Goal: Task Accomplishment & Management: Manage account settings

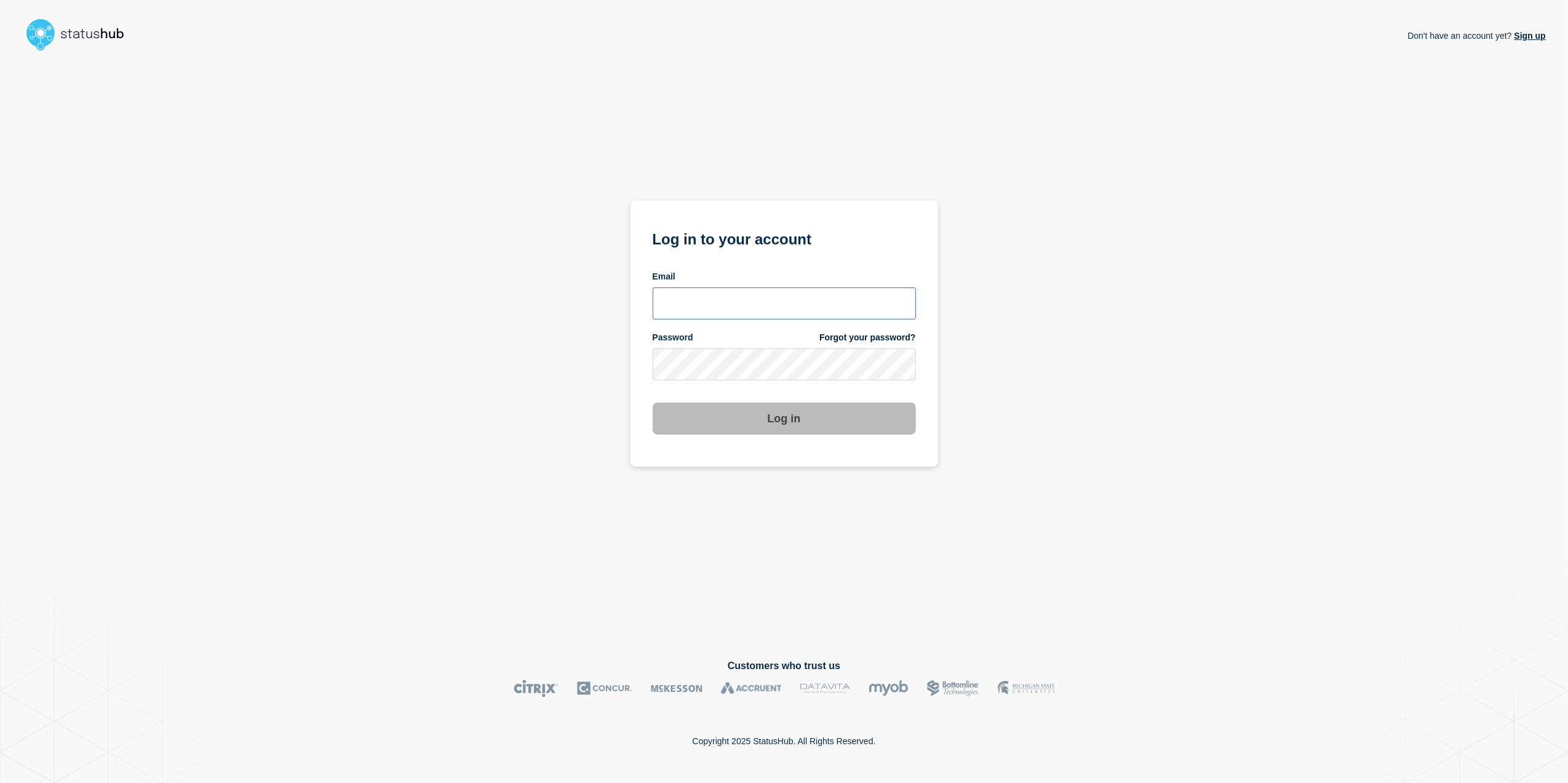
type input "toni.wilson@candc-uk.com"
click at [798, 426] on button "Log in" at bounding box center [784, 418] width 263 height 32
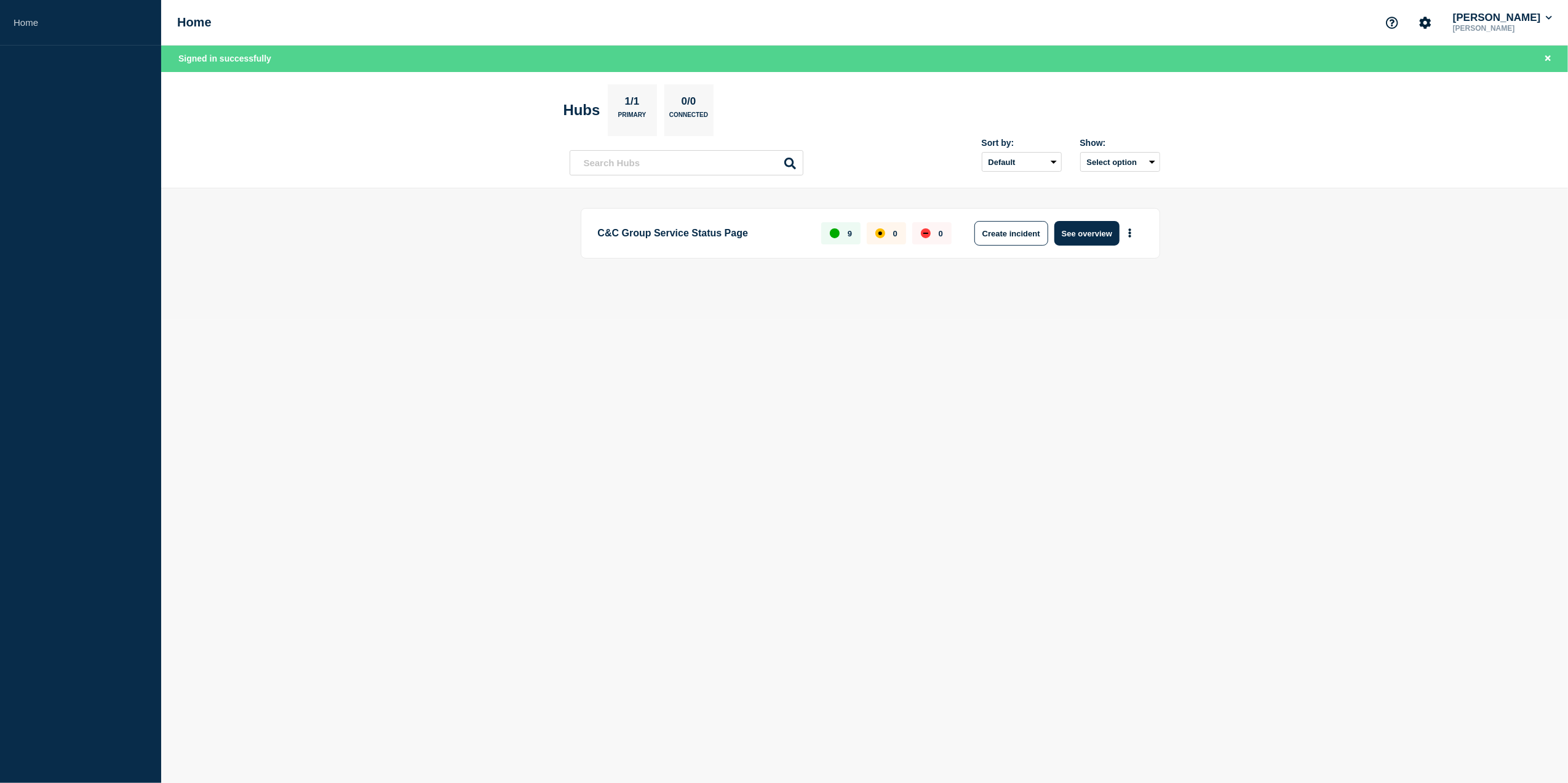
click at [190, 17] on h1 "Home" at bounding box center [194, 23] width 35 height 14
click at [195, 25] on h1 "Home" at bounding box center [194, 23] width 35 height 14
click at [1096, 236] on button "See overview" at bounding box center [1087, 233] width 66 height 25
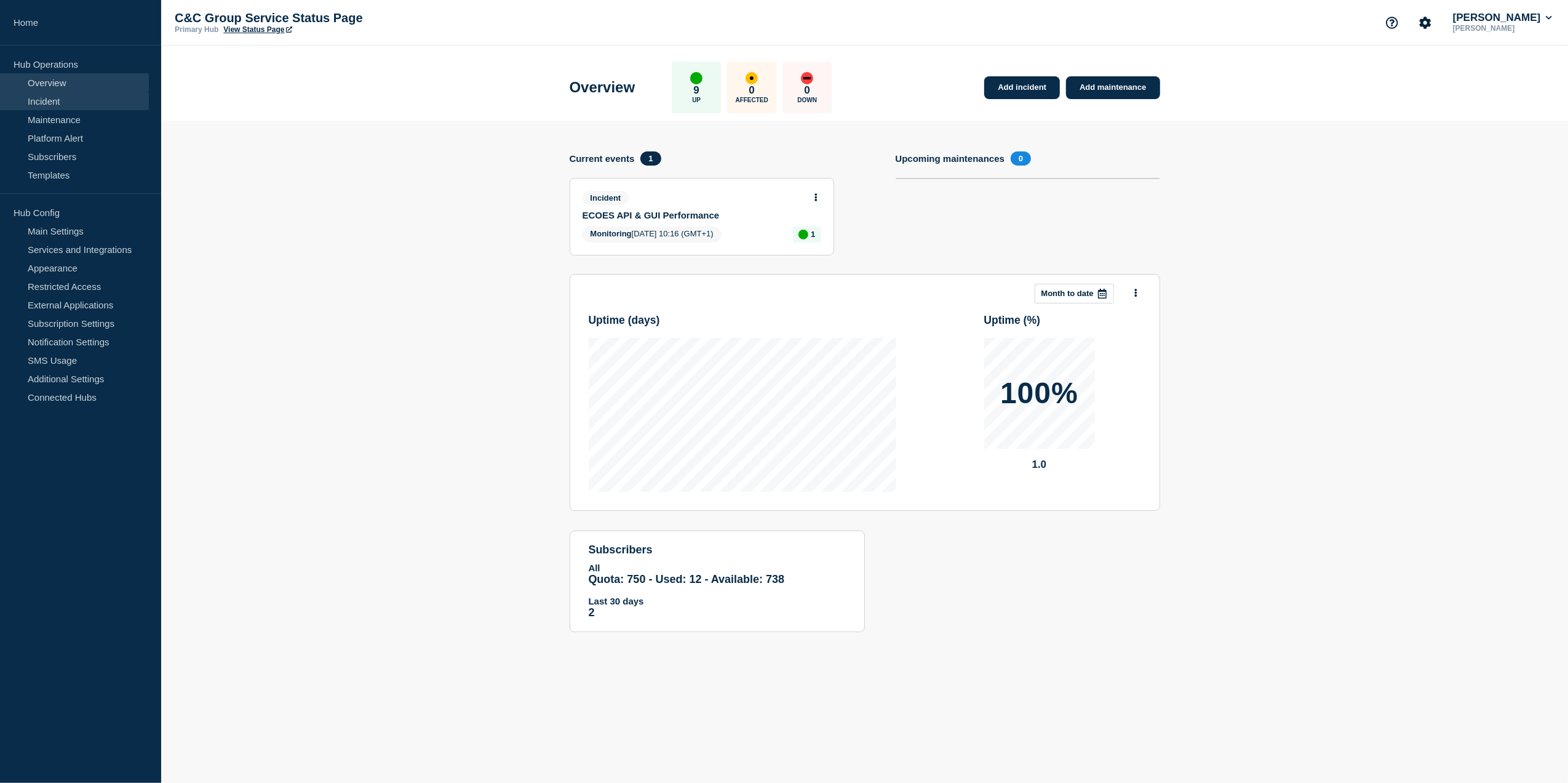
click at [51, 94] on link "Incident" at bounding box center [74, 101] width 149 height 18
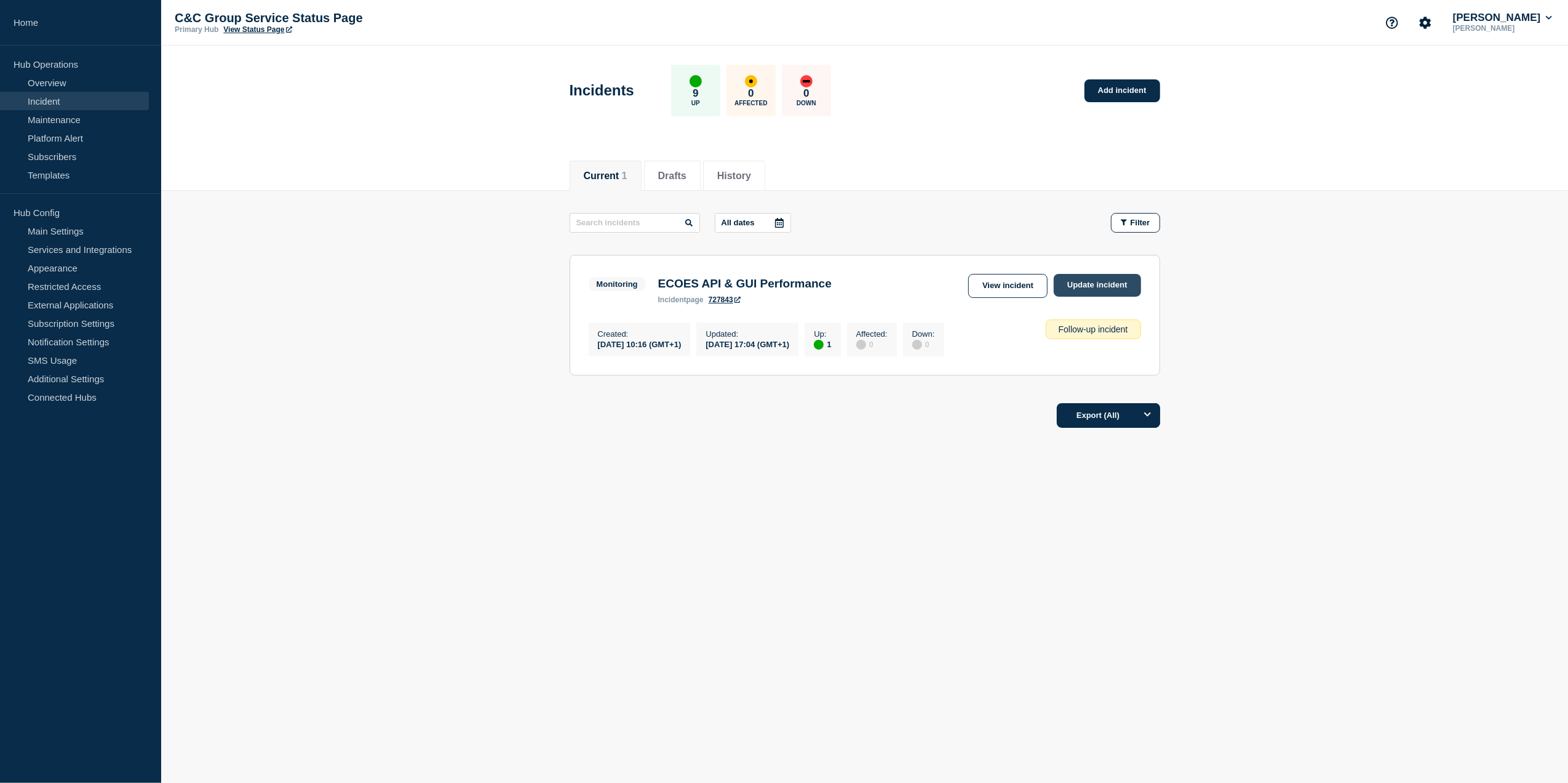
click at [1095, 283] on link "Update incident" at bounding box center [1097, 285] width 87 height 23
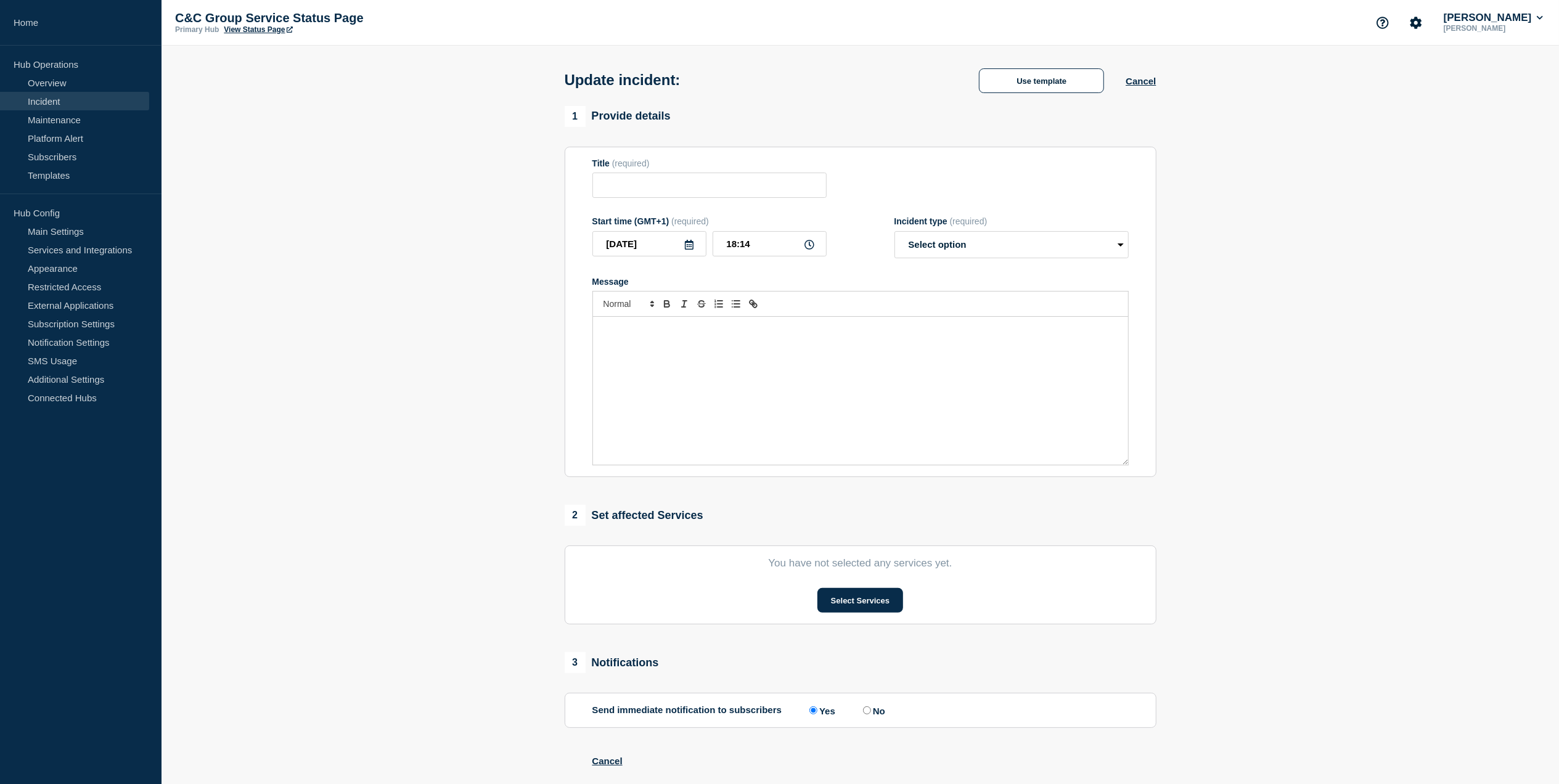
type input "ECOES API & GUI Performance"
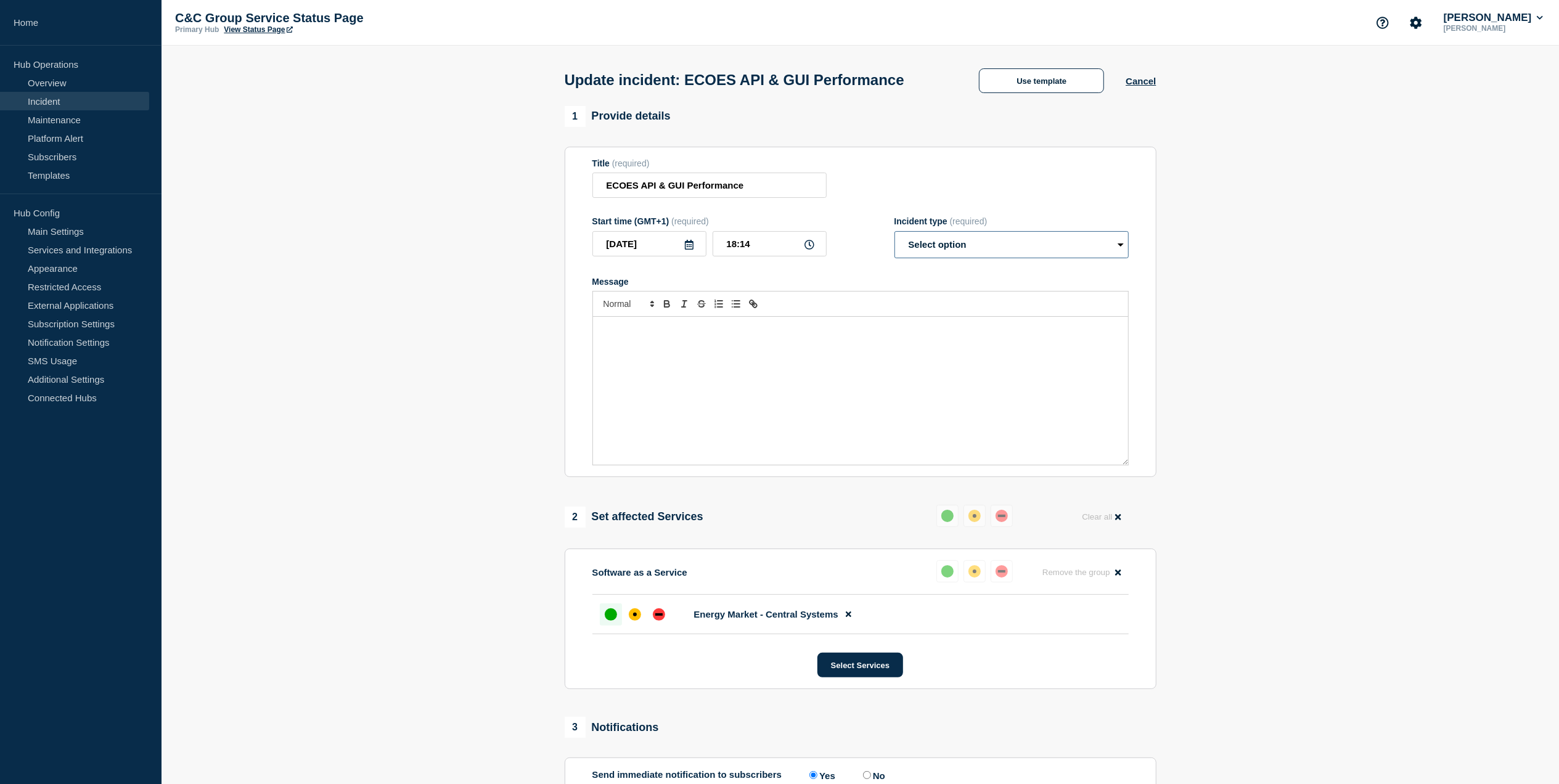
click at [985, 243] on select "Select option Investigating Identified Monitoring Resolved" at bounding box center [1012, 244] width 234 height 27
select select "investigating"
click at [895, 235] on select "Select option Investigating Identified Monitoring Resolved" at bounding box center [1012, 244] width 234 height 27
click at [682, 365] on div "Message" at bounding box center [861, 391] width 535 height 148
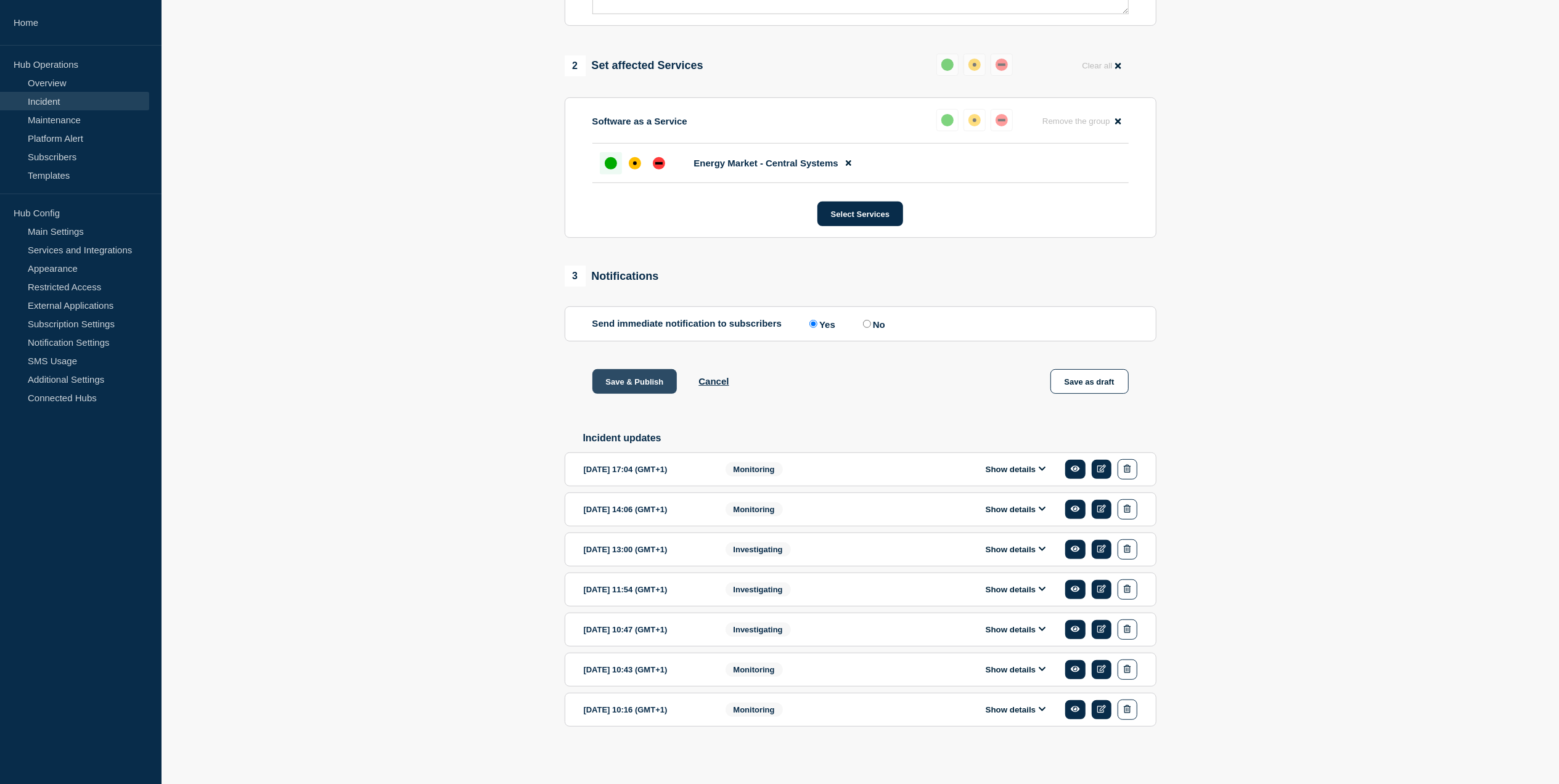
click at [633, 377] on button "Save & Publish" at bounding box center [635, 381] width 85 height 25
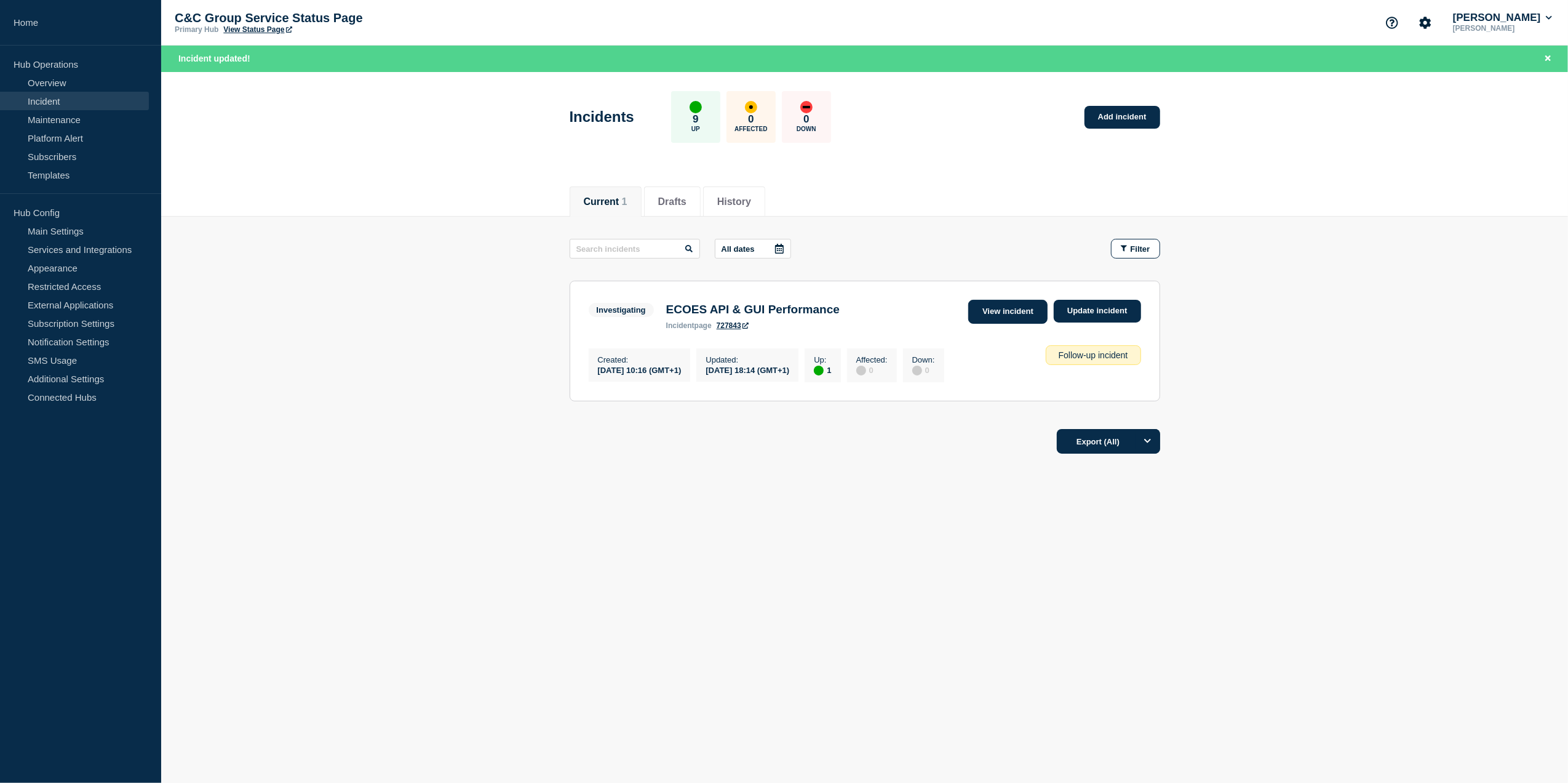
click at [1023, 310] on link "View incident" at bounding box center [1007, 312] width 80 height 24
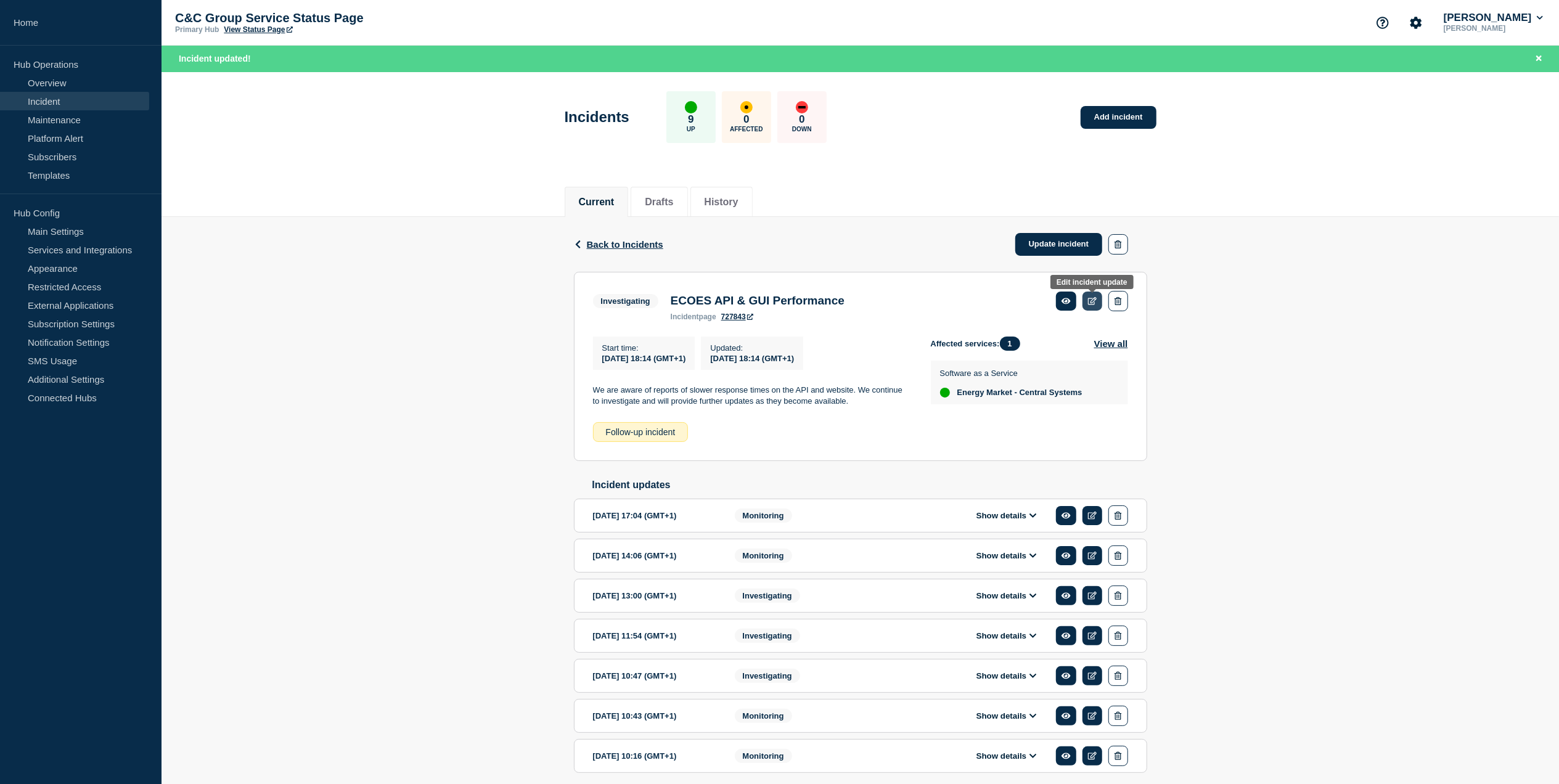
click at [1093, 298] on icon at bounding box center [1092, 301] width 9 height 8
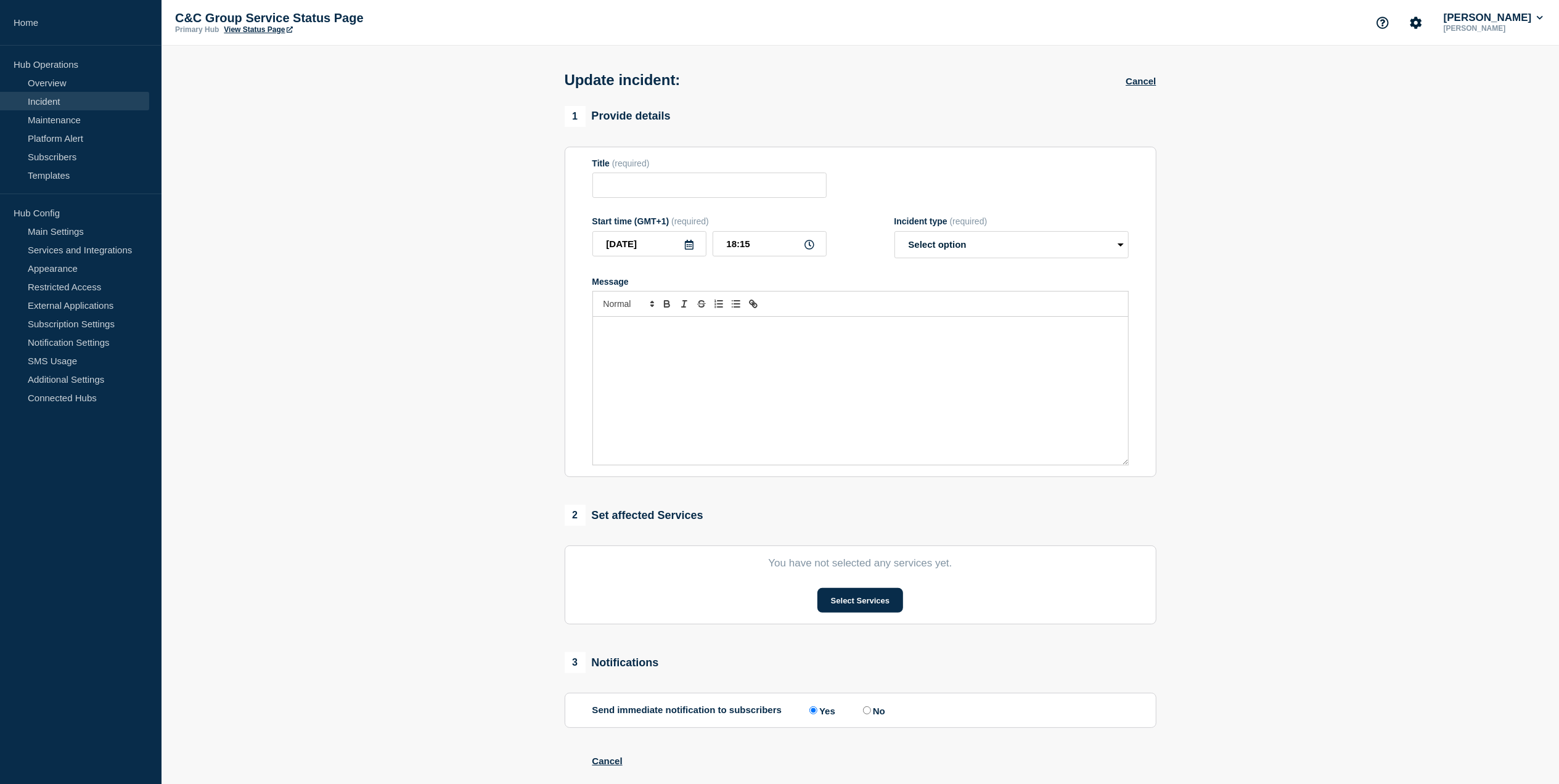
type input "ECOES API & GUI Performance"
type input "18:14"
select select "investigating"
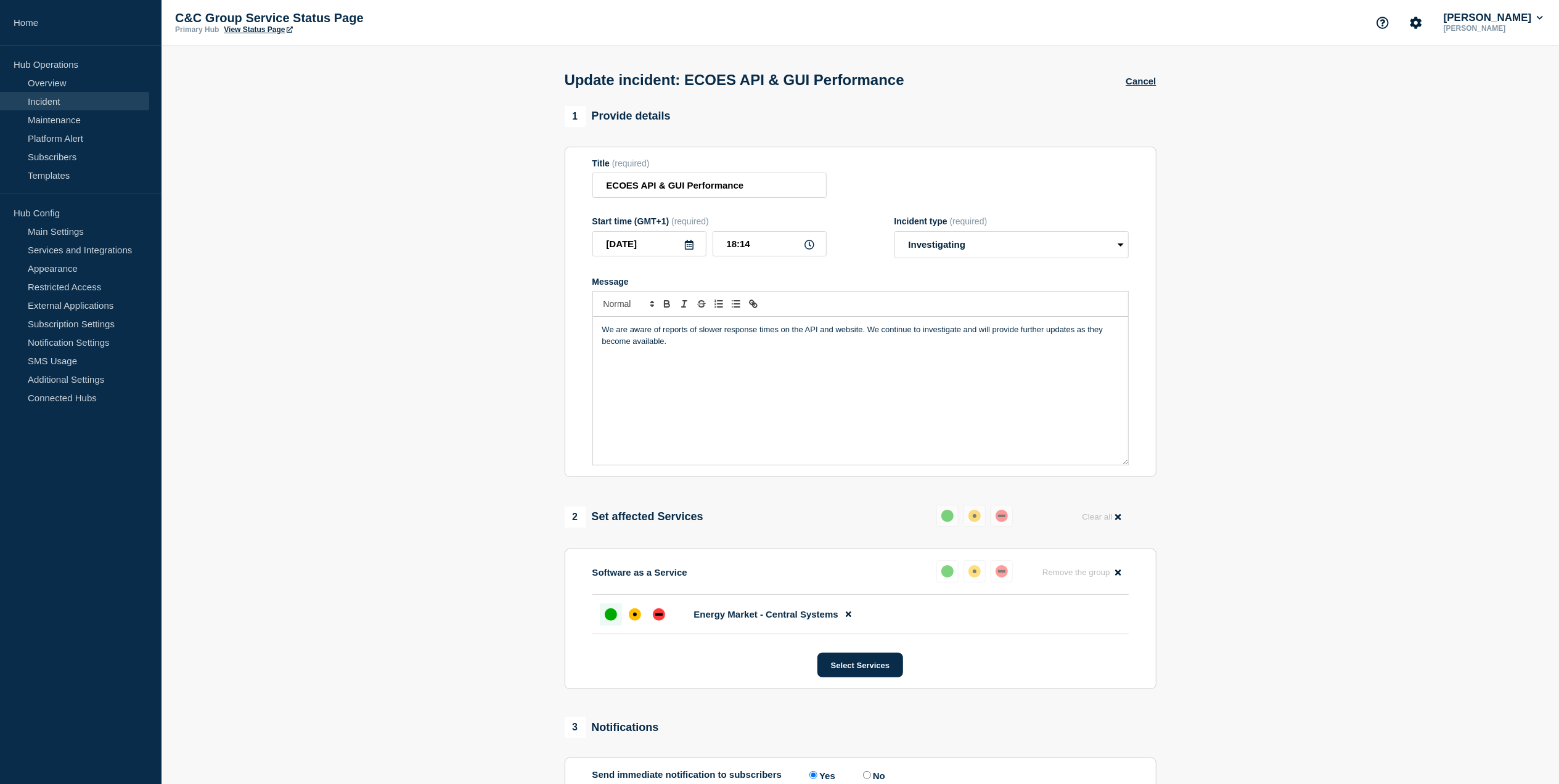
click at [645, 524] on div "2 Set affected Services" at bounding box center [634, 517] width 138 height 21
click at [861, 667] on button "Select Services" at bounding box center [860, 665] width 85 height 25
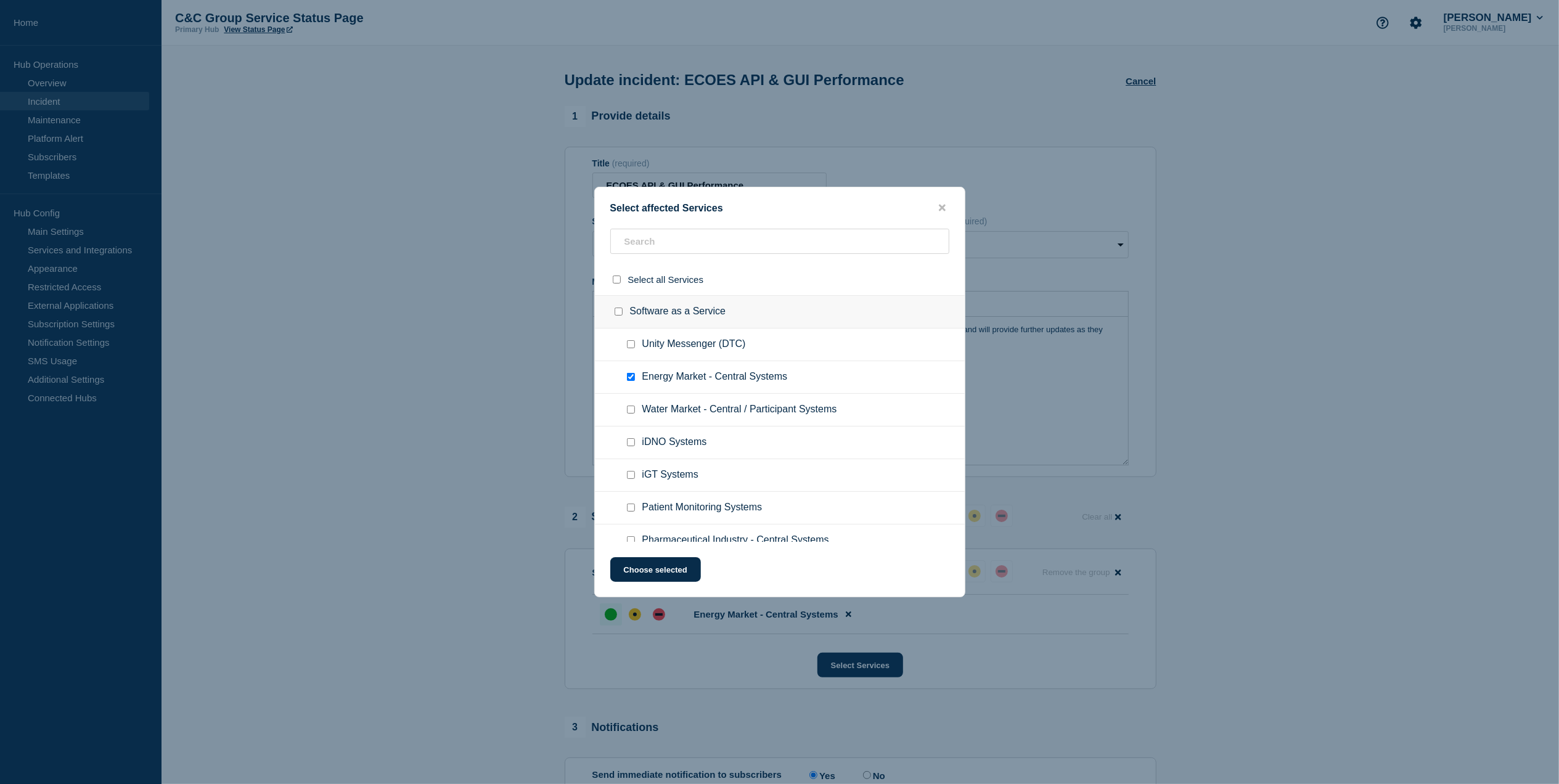
click at [691, 380] on span "Energy Market - Central Systems" at bounding box center [715, 377] width 145 height 12
click at [671, 571] on button "Choose selected" at bounding box center [655, 569] width 90 height 25
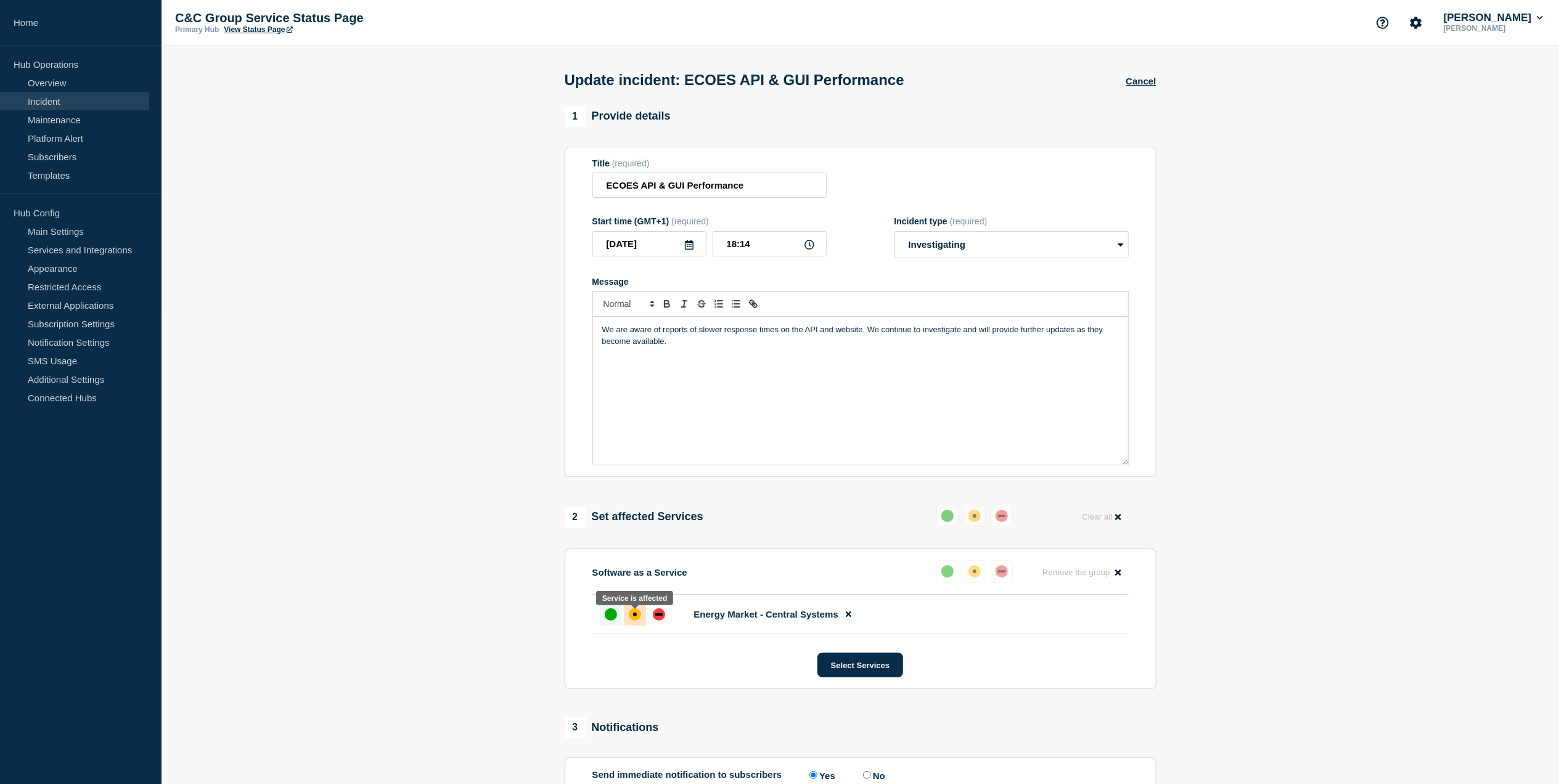
click at [633, 616] on div "affected" at bounding box center [635, 614] width 4 height 4
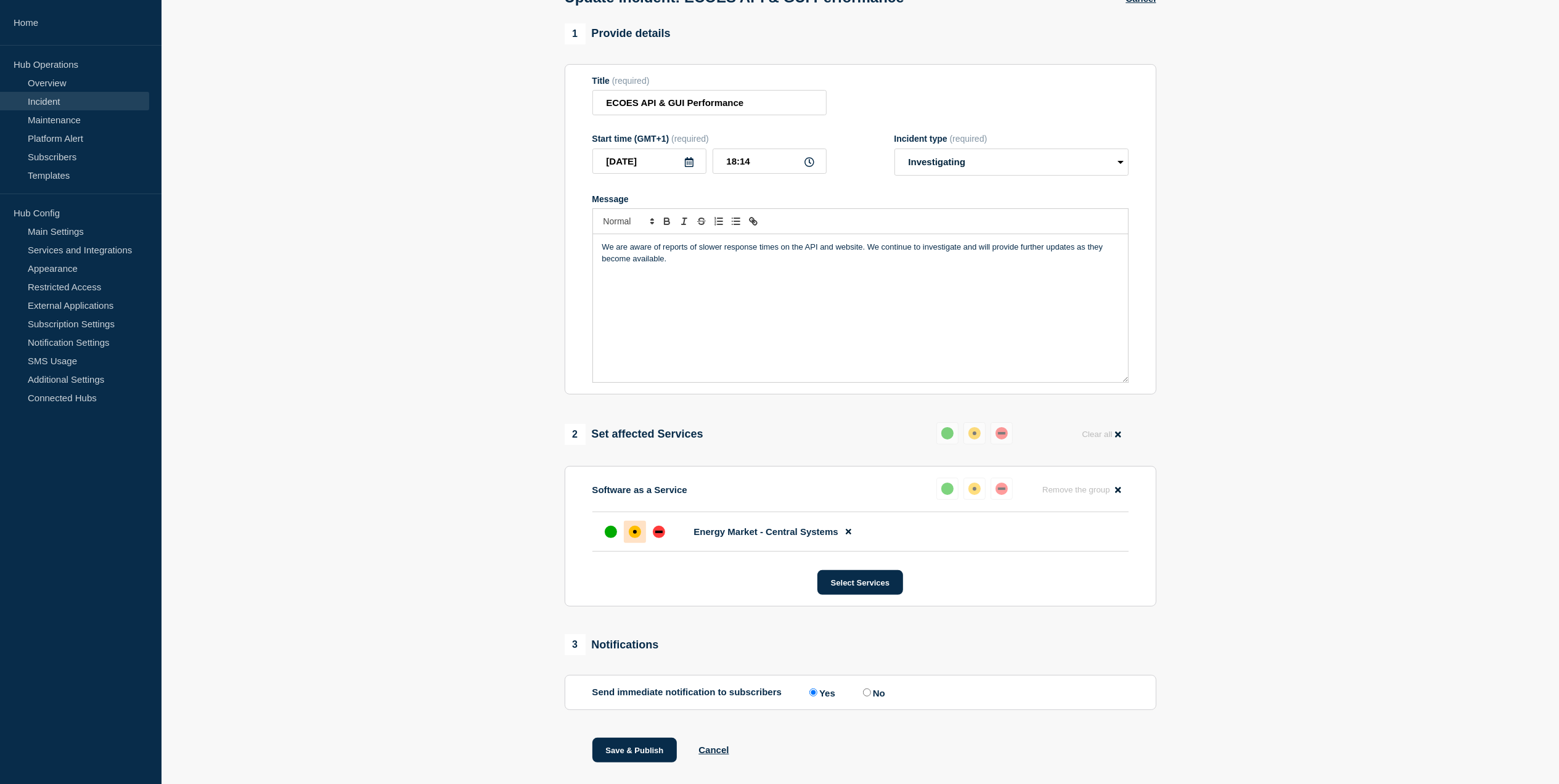
scroll to position [116, 0]
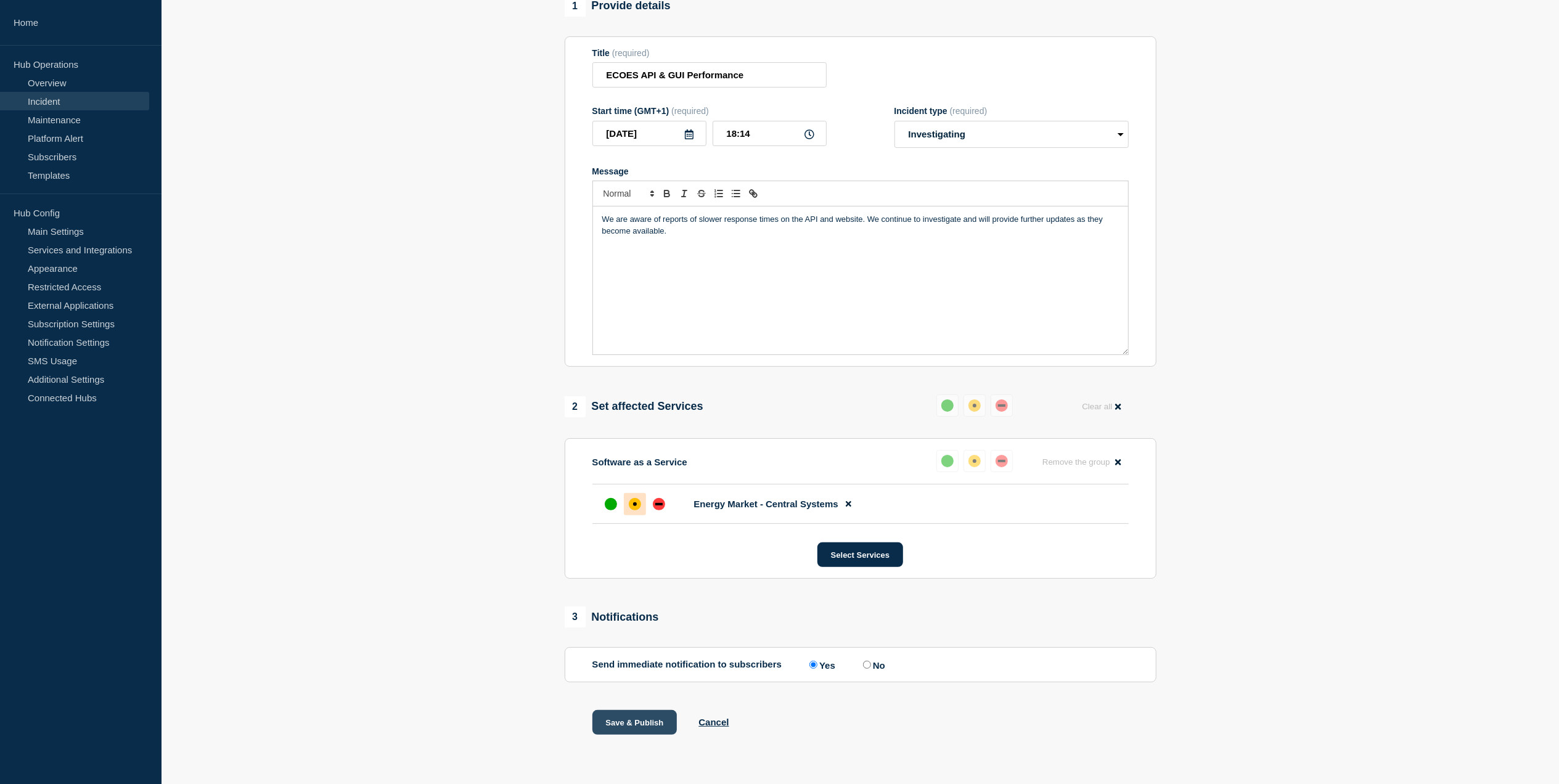
click at [647, 716] on button "Save & Publish" at bounding box center [635, 722] width 85 height 25
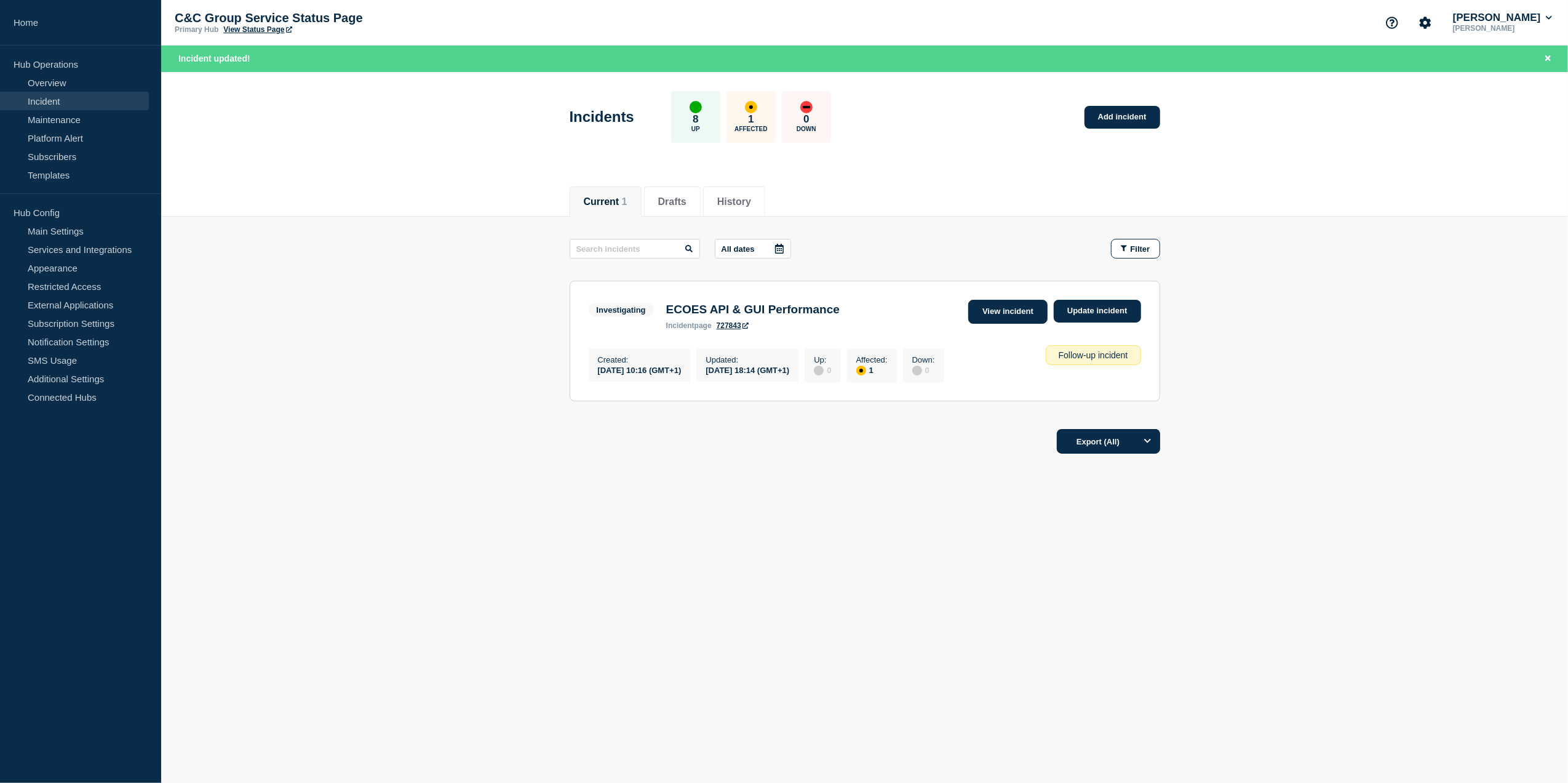
click at [988, 320] on link "View incident" at bounding box center [1007, 312] width 80 height 24
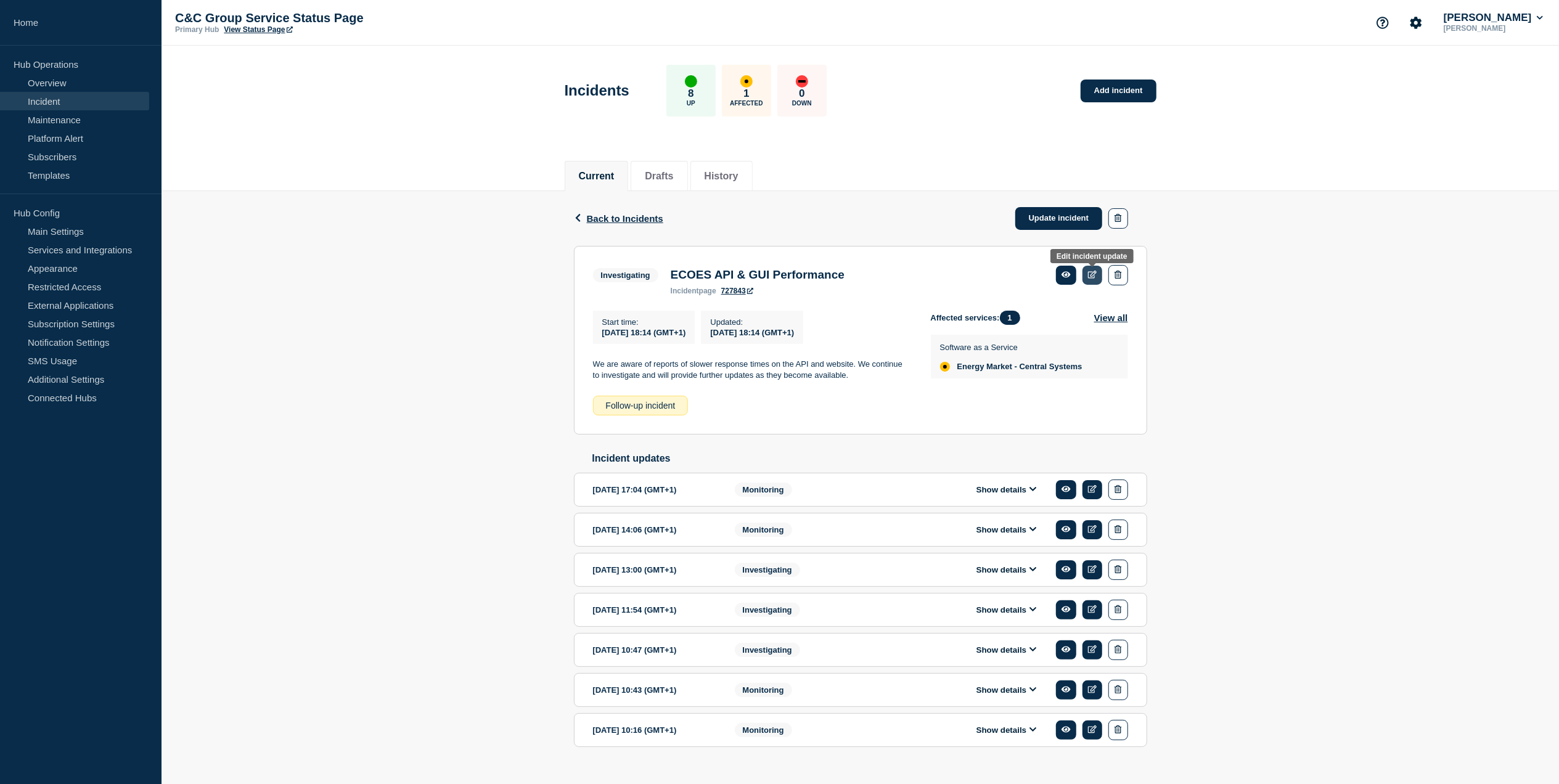
click at [1097, 269] on link at bounding box center [1092, 275] width 20 height 19
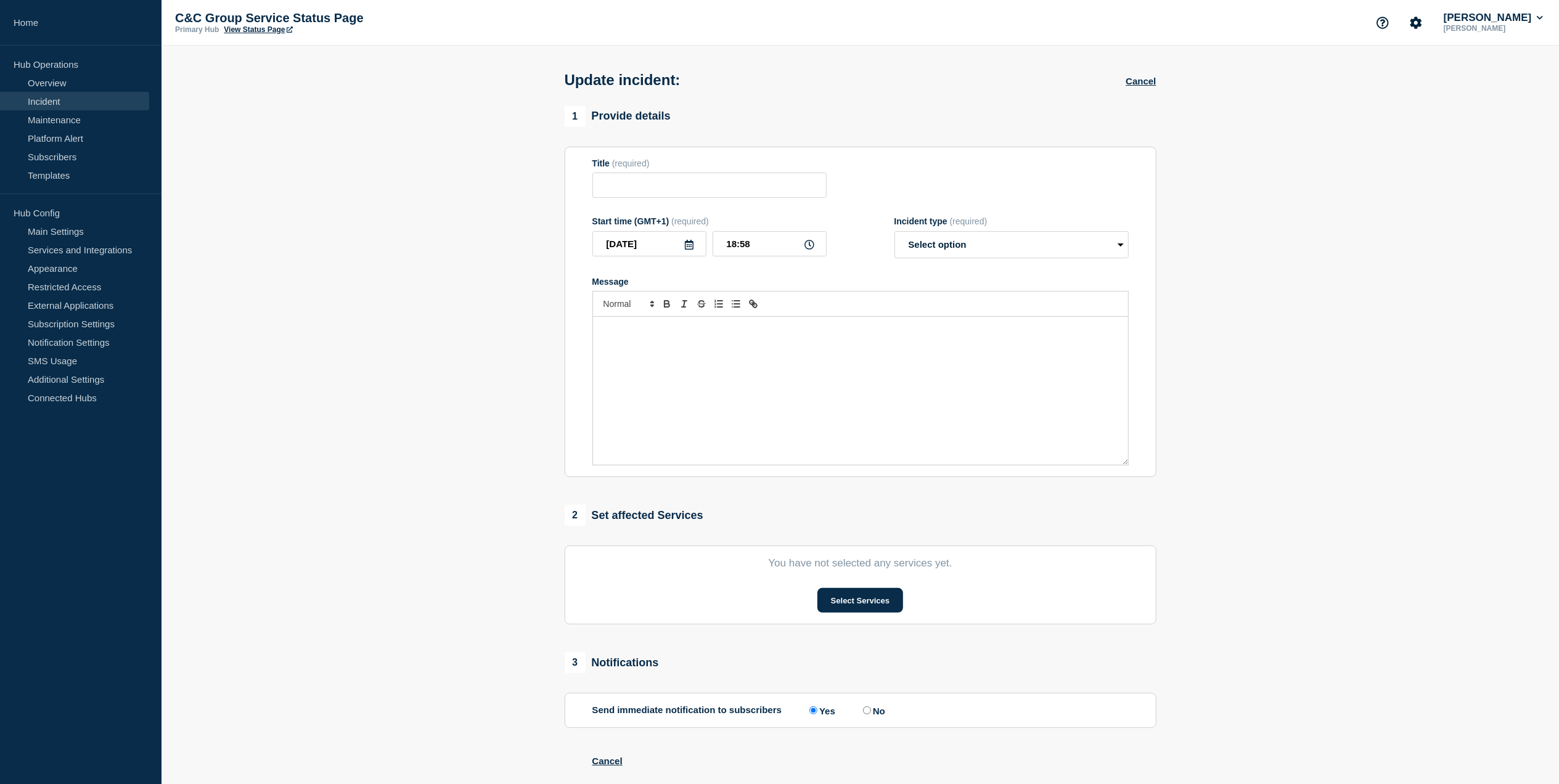
type input "ECOES API & GUI Performance"
type input "18:14"
select select "investigating"
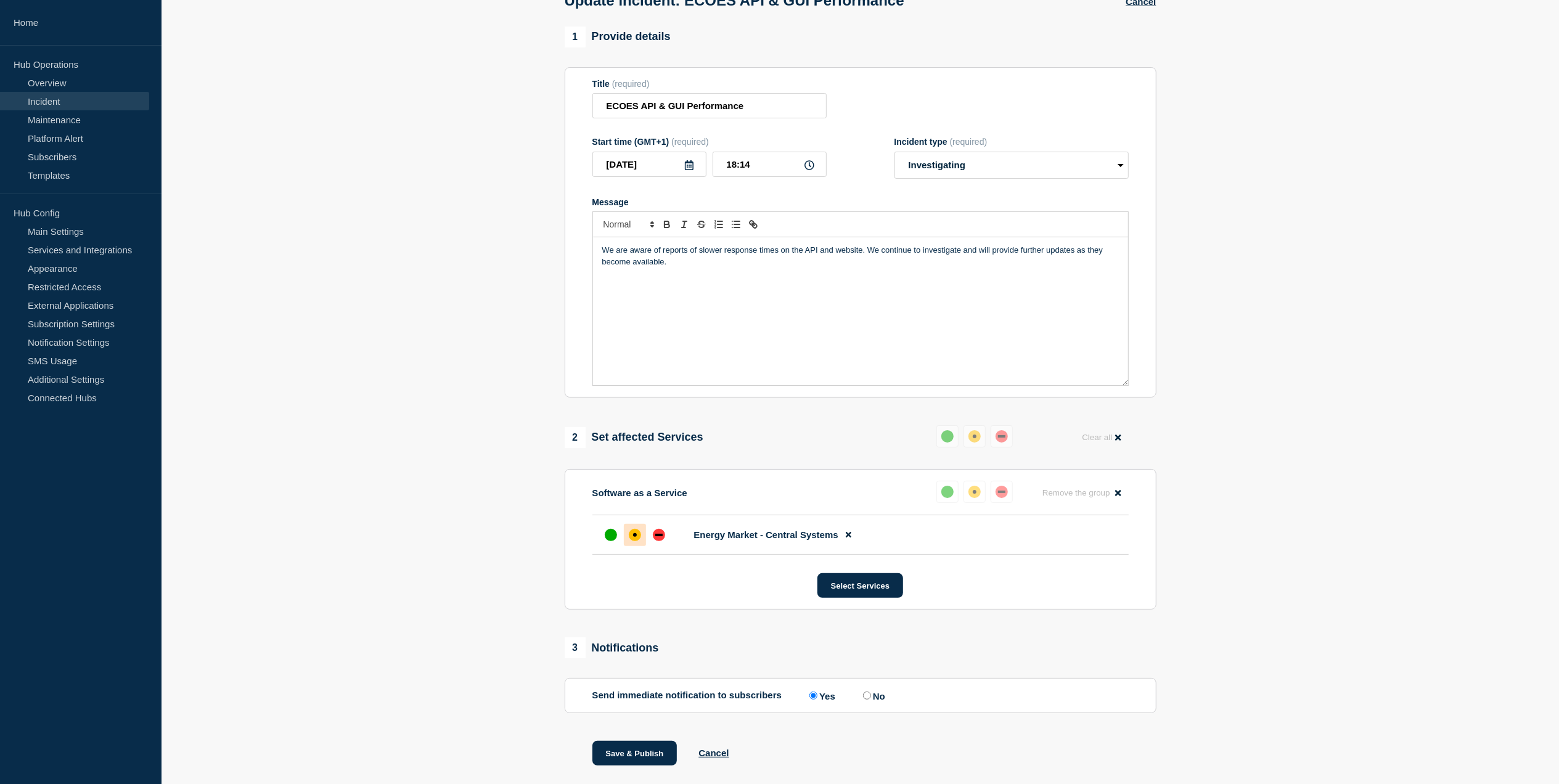
scroll to position [116, 0]
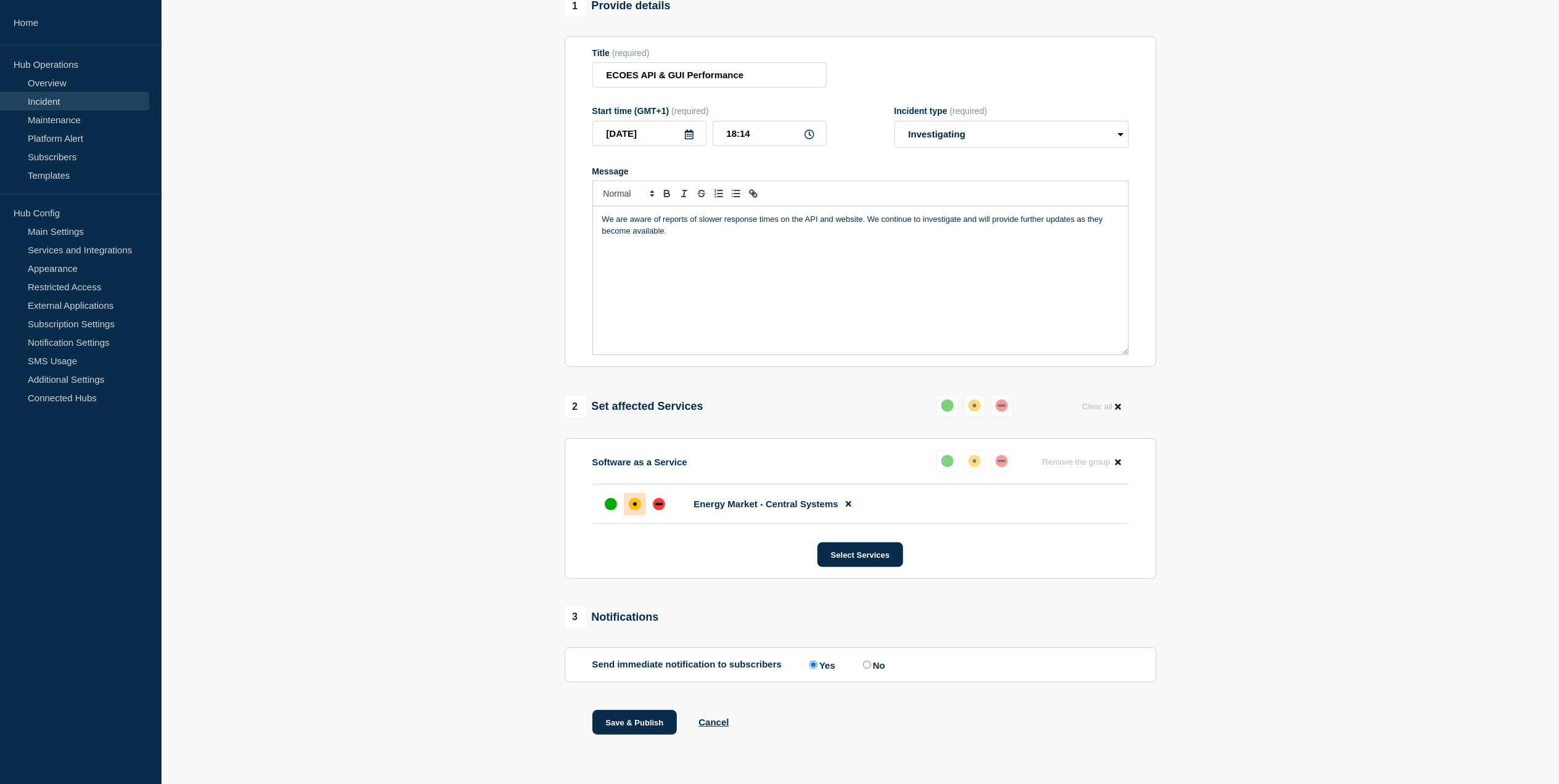
click at [809, 136] on icon at bounding box center [810, 134] width 10 height 10
click at [817, 126] on input "18:14" at bounding box center [770, 133] width 114 height 25
drag, startPoint x: 773, startPoint y: 126, endPoint x: 722, endPoint y: 132, distance: 51.4
click at [722, 132] on input "18:14" at bounding box center [770, 133] width 114 height 25
type input "19:00"
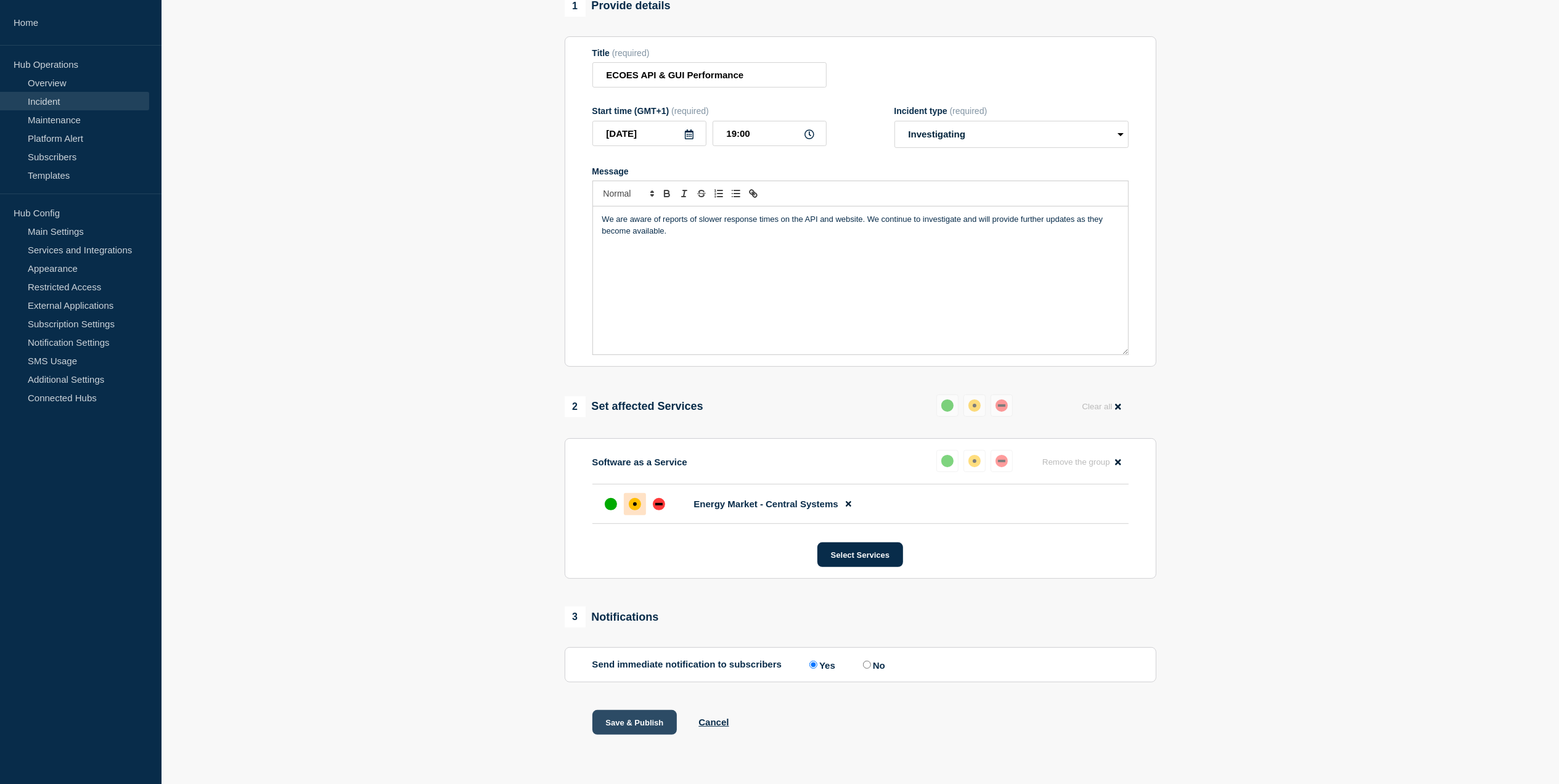
click at [624, 718] on button "Save & Publish" at bounding box center [635, 722] width 85 height 25
